Goal: Task Accomplishment & Management: Use online tool/utility

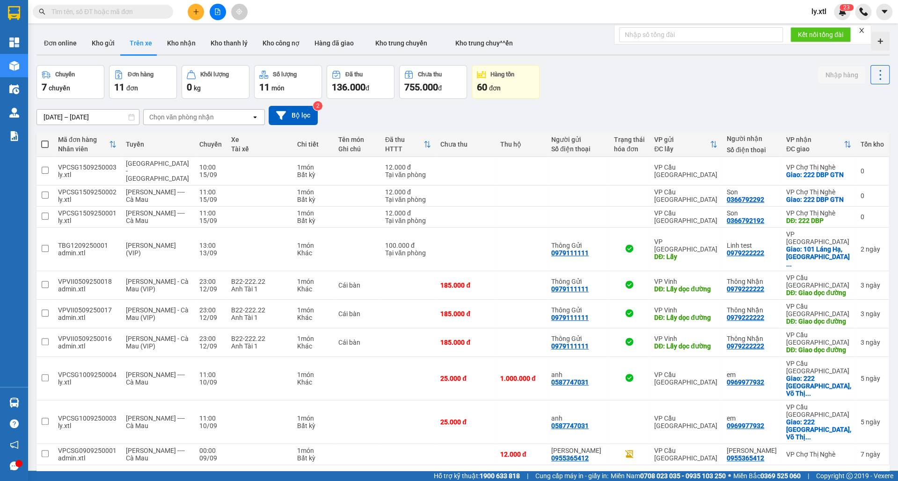
click at [808, 16] on span "ly.xtl" at bounding box center [819, 12] width 30 height 12
click at [816, 24] on li "Đăng xuất" at bounding box center [833, 29] width 60 height 15
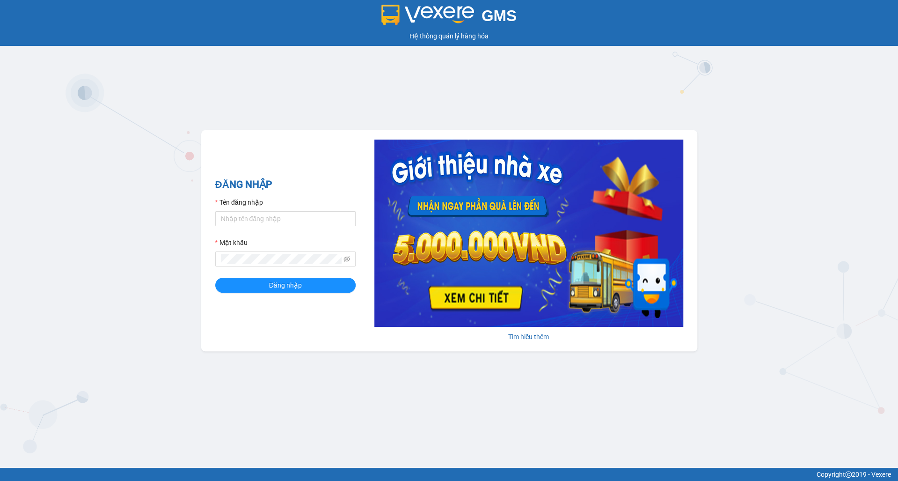
click at [270, 210] on div "Tên đăng nhập" at bounding box center [285, 204] width 140 height 14
click at [271, 212] on input "Tên đăng nhập" at bounding box center [285, 218] width 140 height 15
paste input "vxrsupport.thanhcong"
type input "vxrsupport.thanhcong"
click at [256, 278] on button "Đăng nhập" at bounding box center [285, 285] width 140 height 15
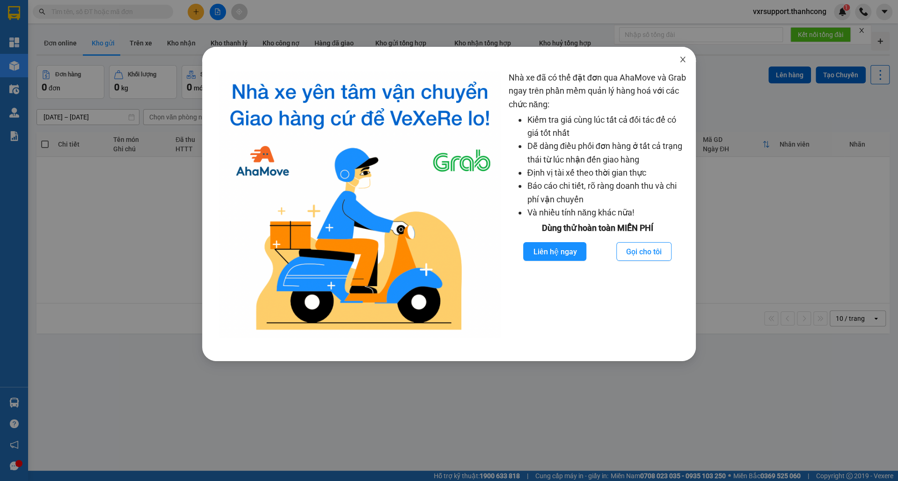
click at [686, 55] on span "Close" at bounding box center [683, 60] width 26 height 26
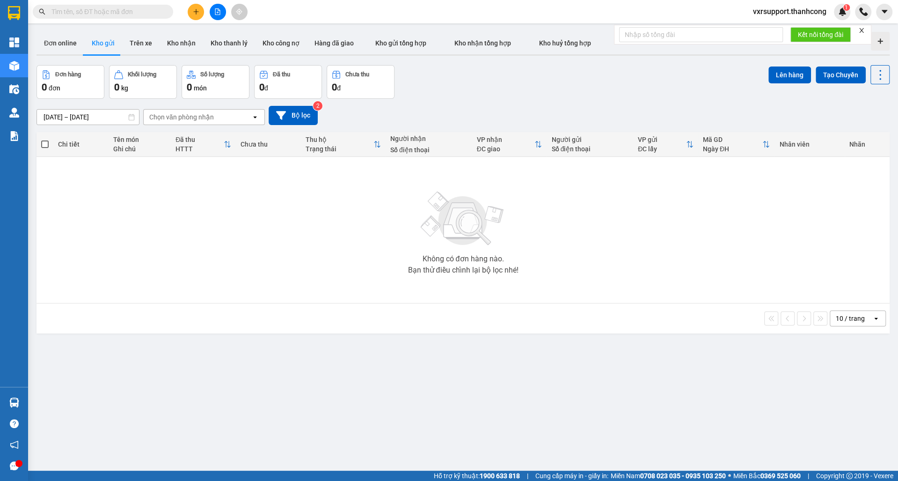
click at [74, 14] on input "text" at bounding box center [106, 12] width 110 height 10
paste input "PT0909250071"
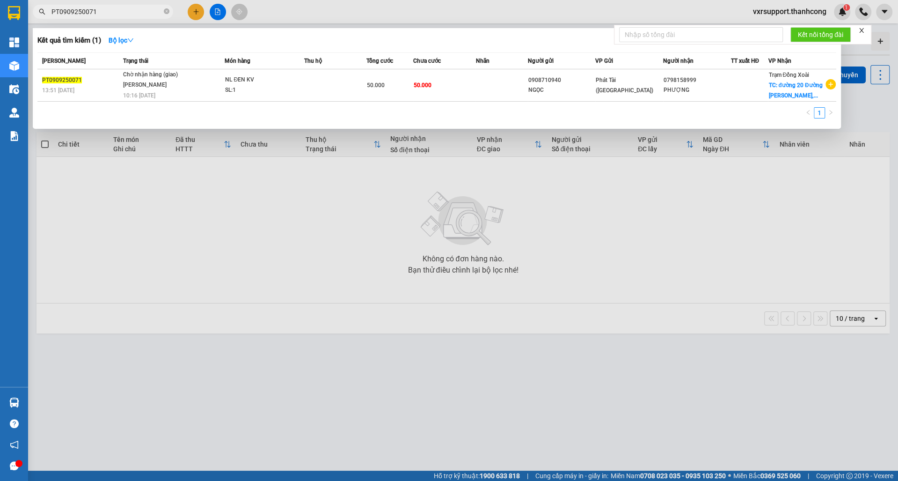
type input "PT0909250071"
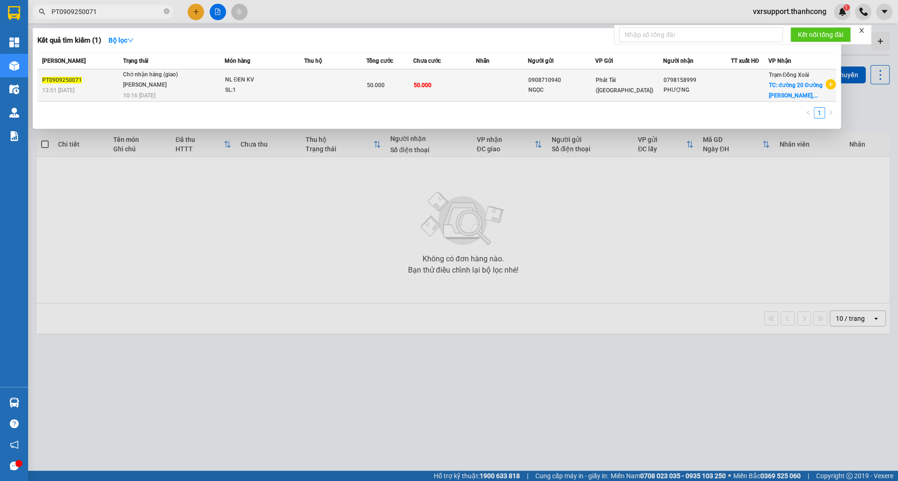
click at [265, 85] on div "NL ĐEN KV" at bounding box center [260, 80] width 70 height 10
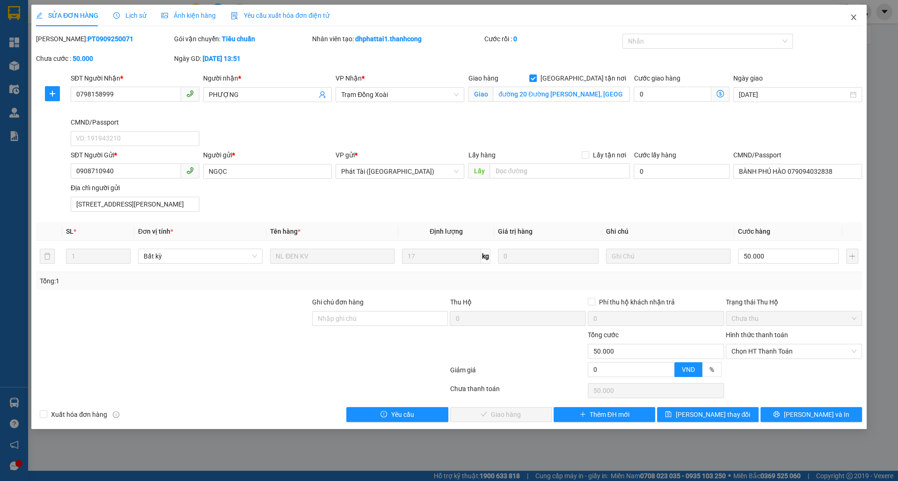
drag, startPoint x: 851, startPoint y: 22, endPoint x: 846, endPoint y: 29, distance: 8.3
click at [851, 22] on span "Close" at bounding box center [854, 18] width 26 height 26
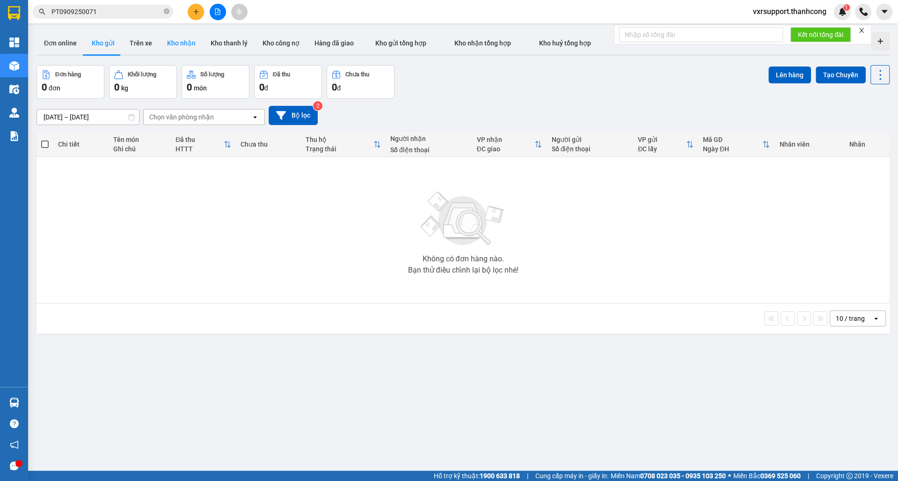
click at [176, 50] on button "Kho nhận" at bounding box center [182, 43] width 44 height 22
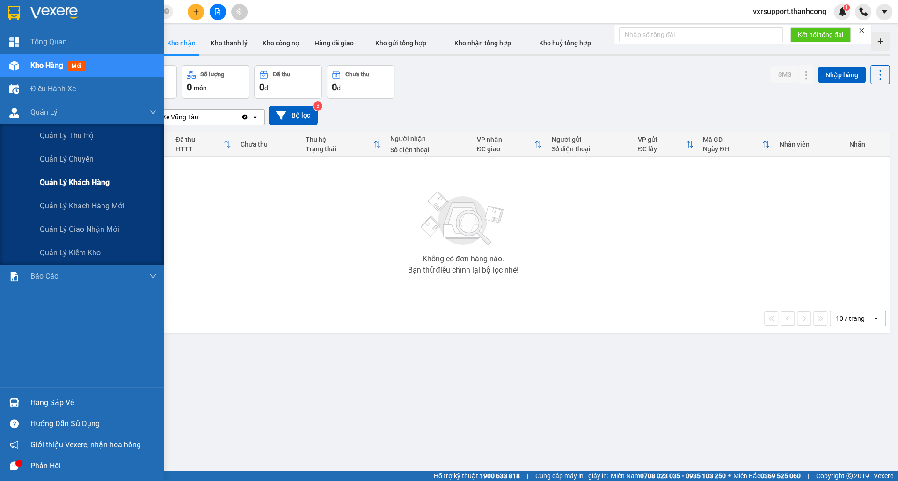
click at [82, 177] on span "Quản lý khách hàng" at bounding box center [75, 182] width 70 height 12
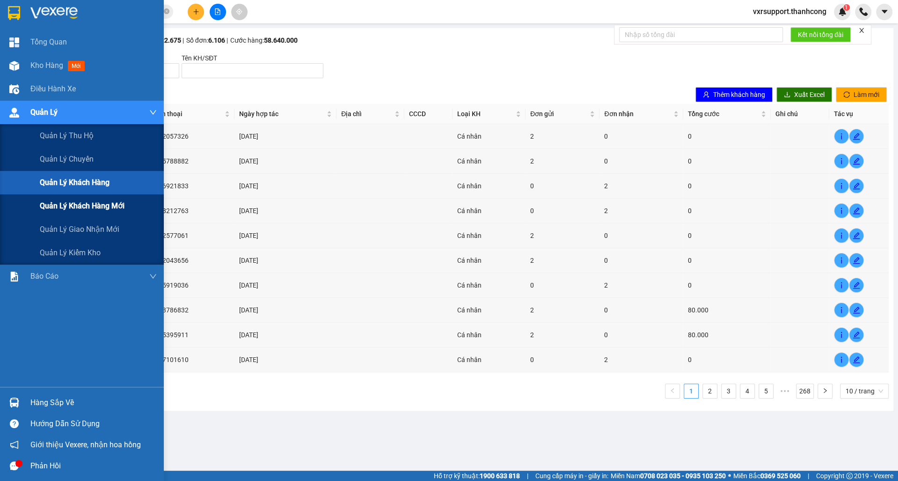
click at [69, 209] on span "Quản lý khách hàng mới" at bounding box center [82, 206] width 85 height 12
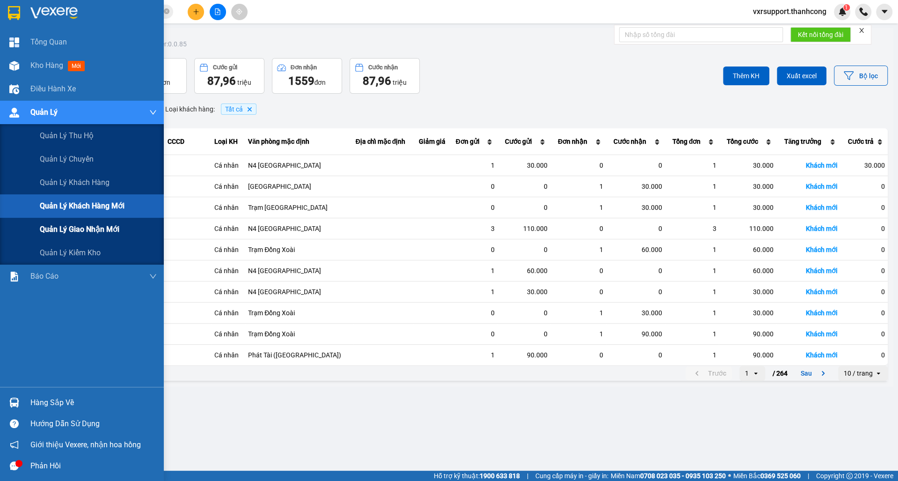
click at [76, 228] on span "Quản lý giao nhận mới" at bounding box center [80, 229] width 80 height 12
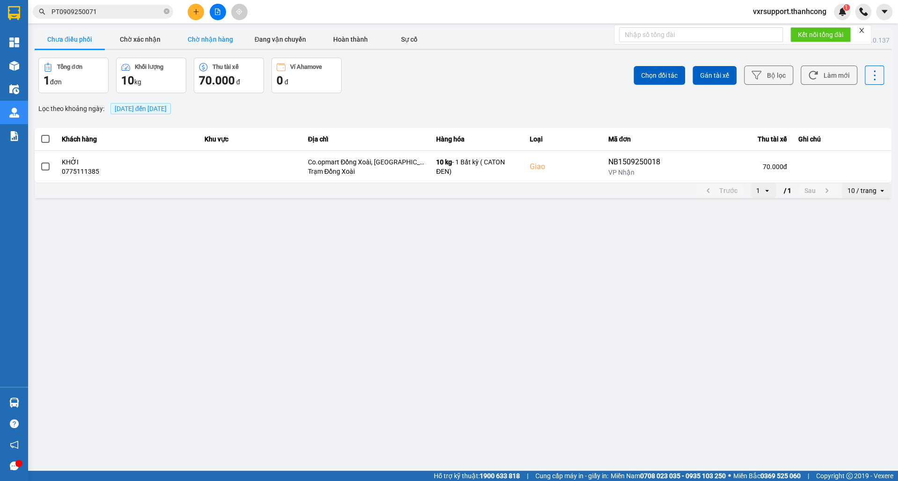
click at [226, 40] on button "Chờ nhận hàng" at bounding box center [210, 39] width 70 height 19
